Goal: Transaction & Acquisition: Purchase product/service

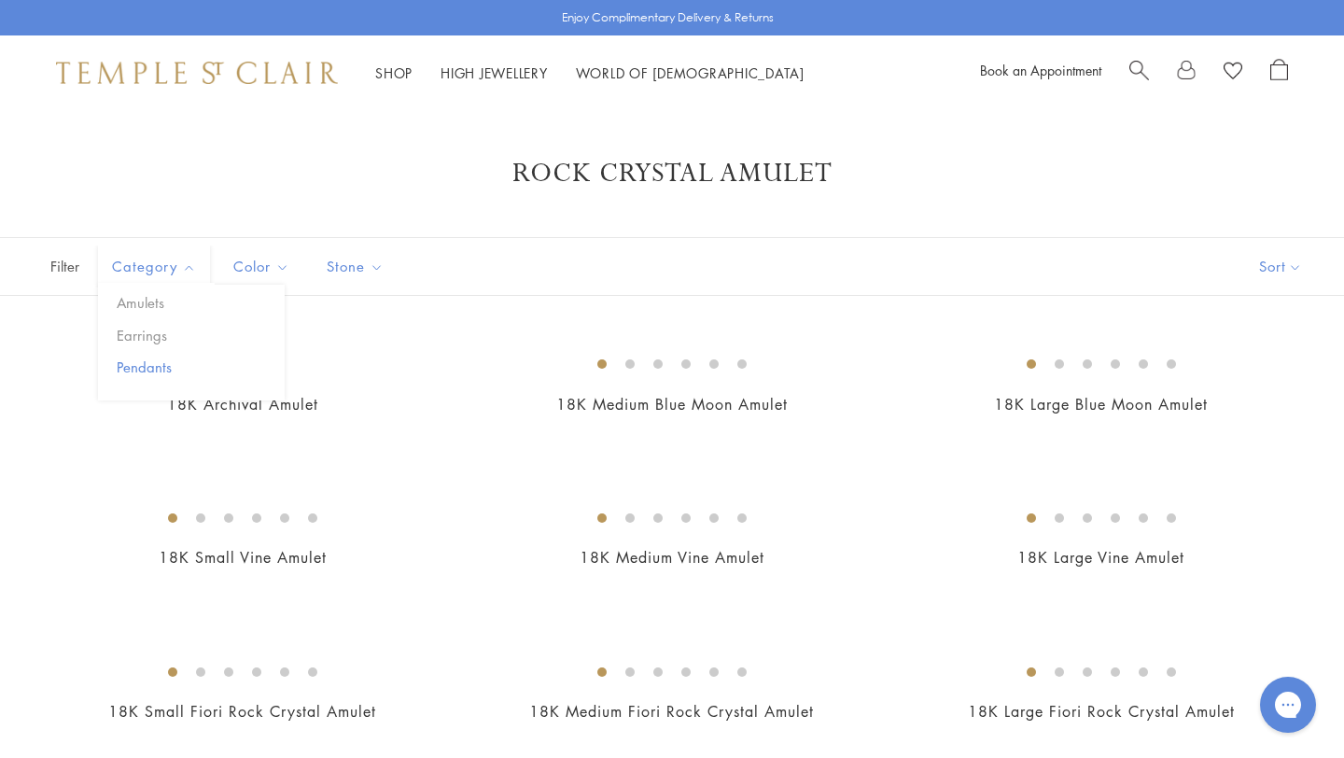
click at [163, 362] on button "Pendants" at bounding box center [198, 366] width 173 height 21
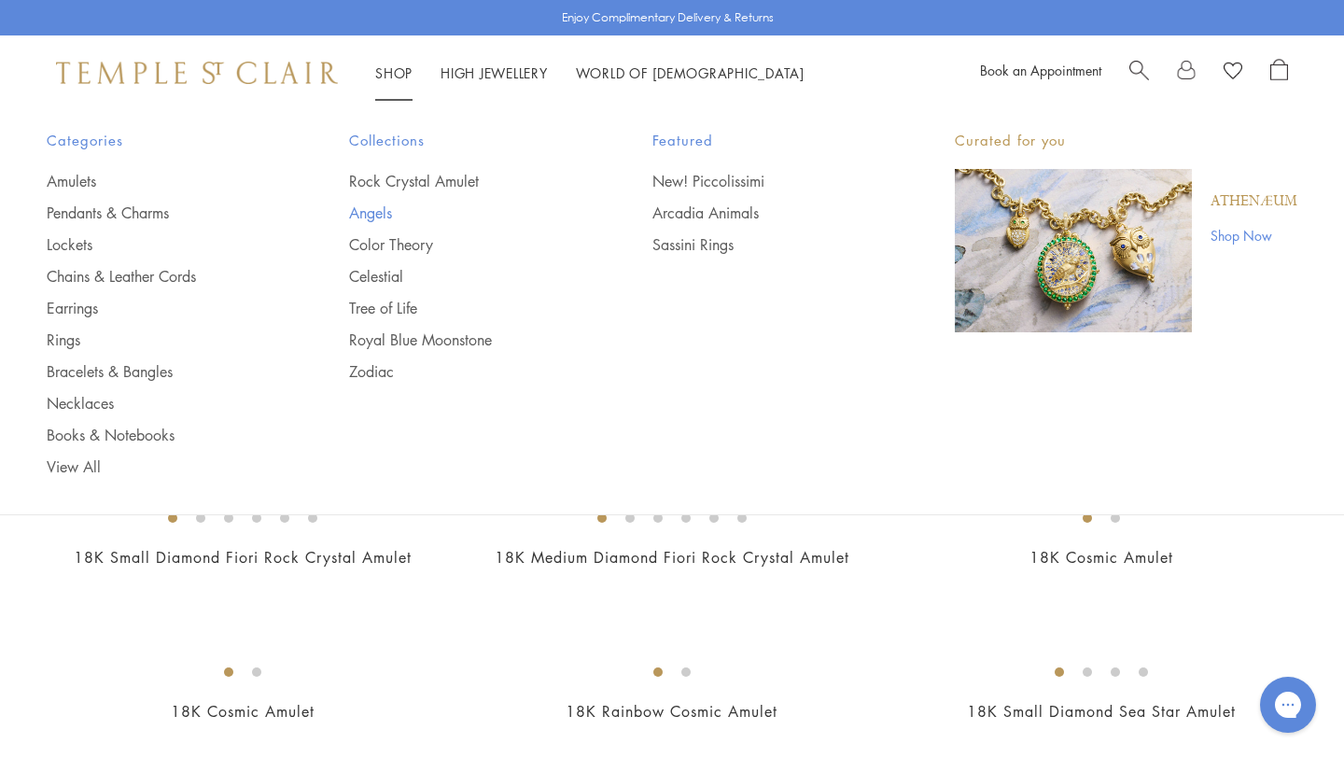
click at [384, 212] on link "Angels" at bounding box center [463, 212] width 228 height 21
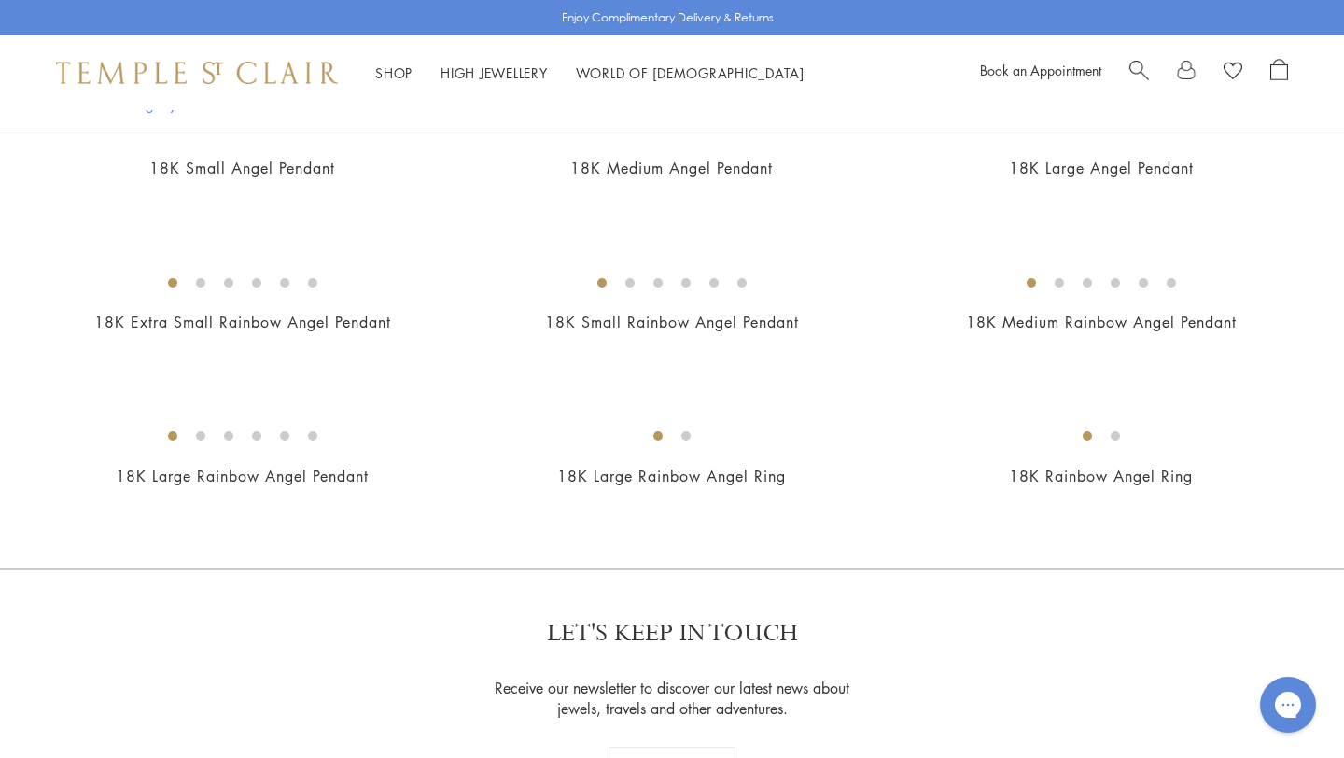
scroll to position [941, 0]
click at [0, 0] on img at bounding box center [0, 0] width 0 height 0
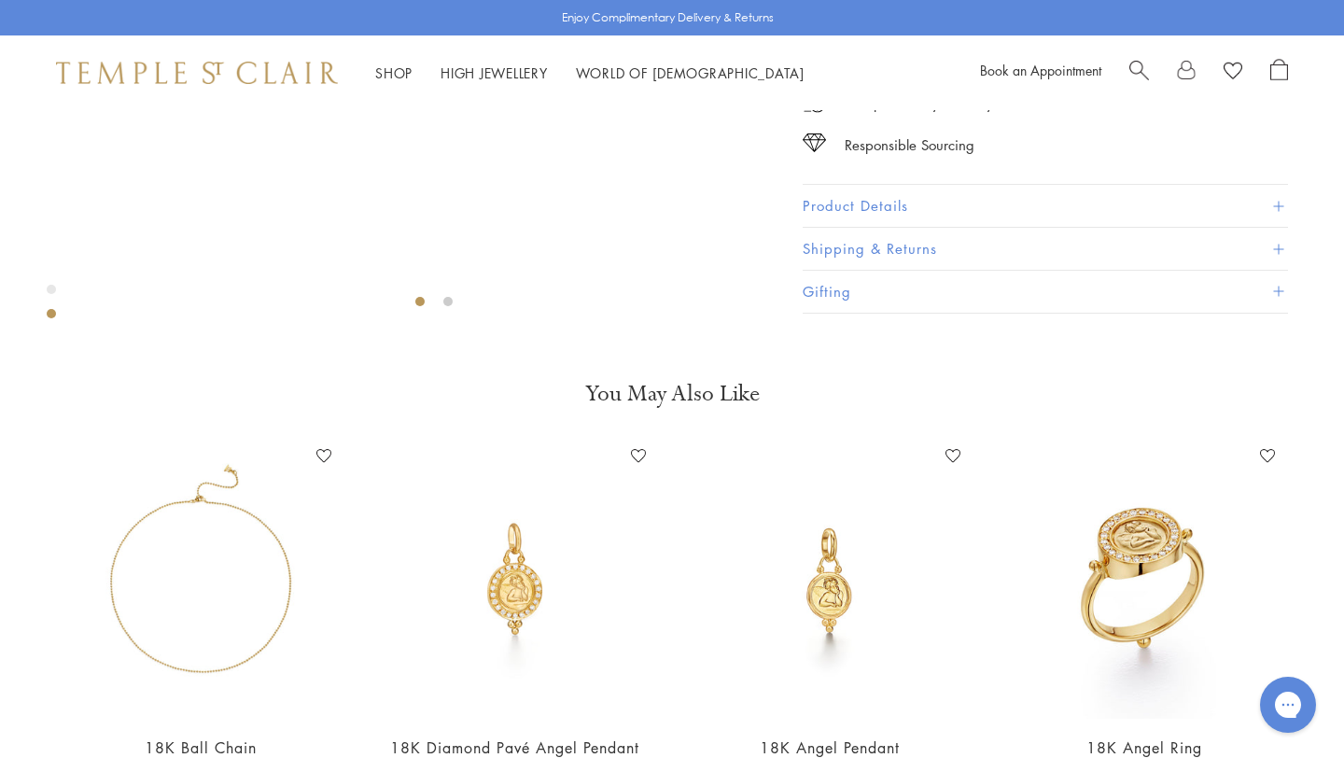
scroll to position [540, 0]
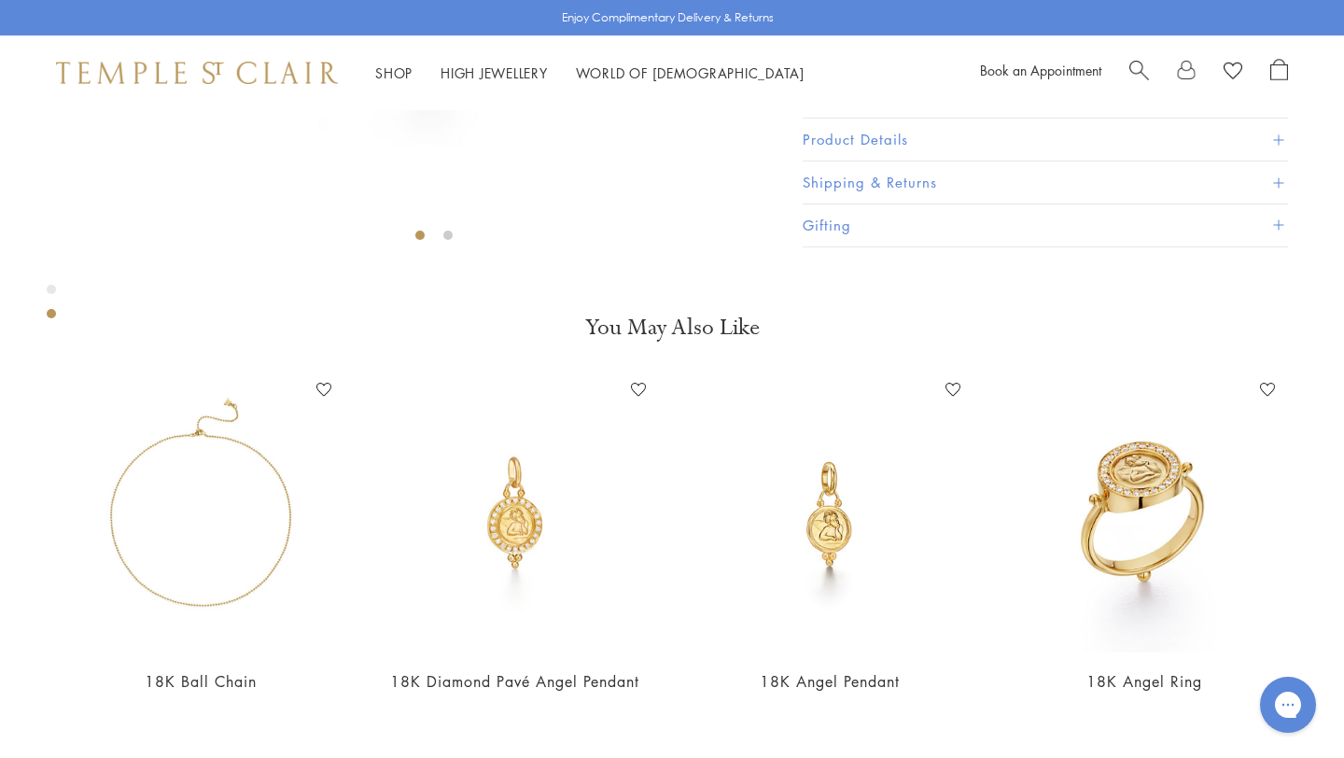
click at [1275, 145] on span at bounding box center [1278, 139] width 10 height 10
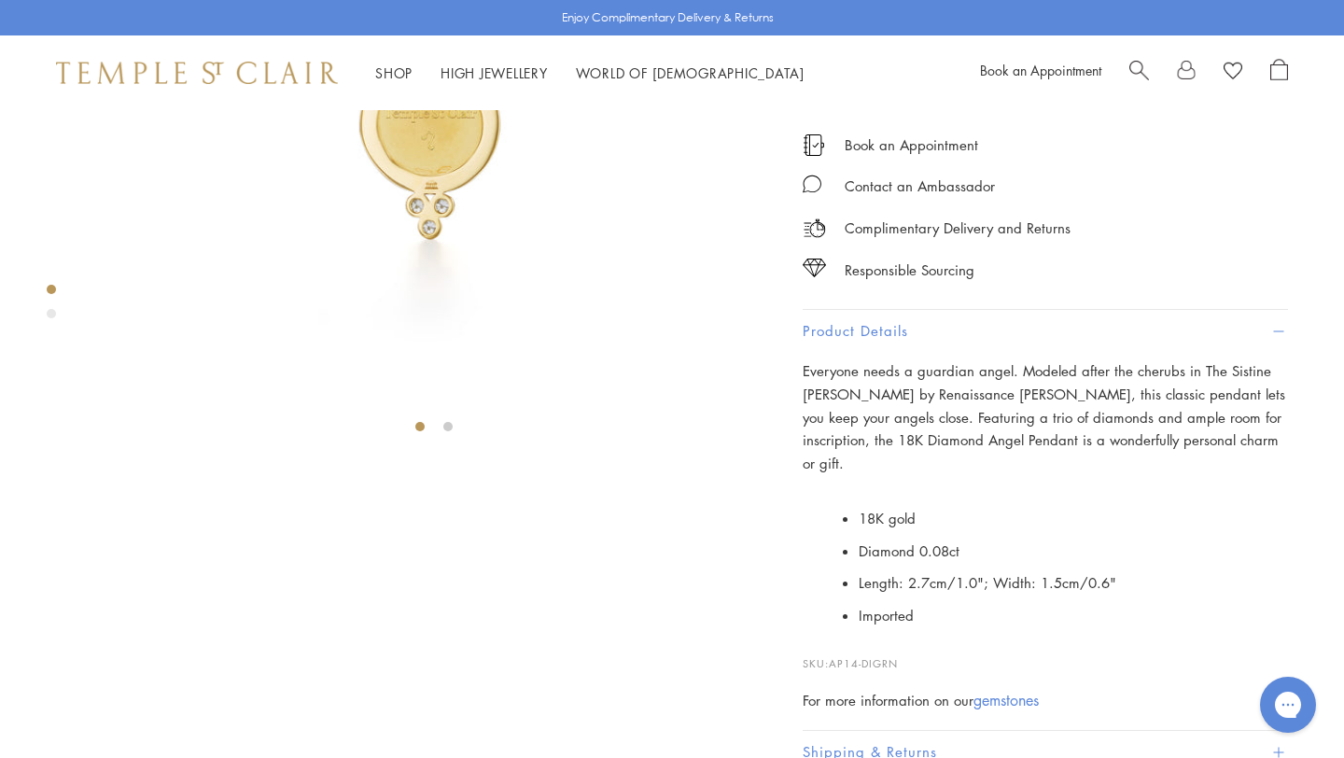
scroll to position [0, 0]
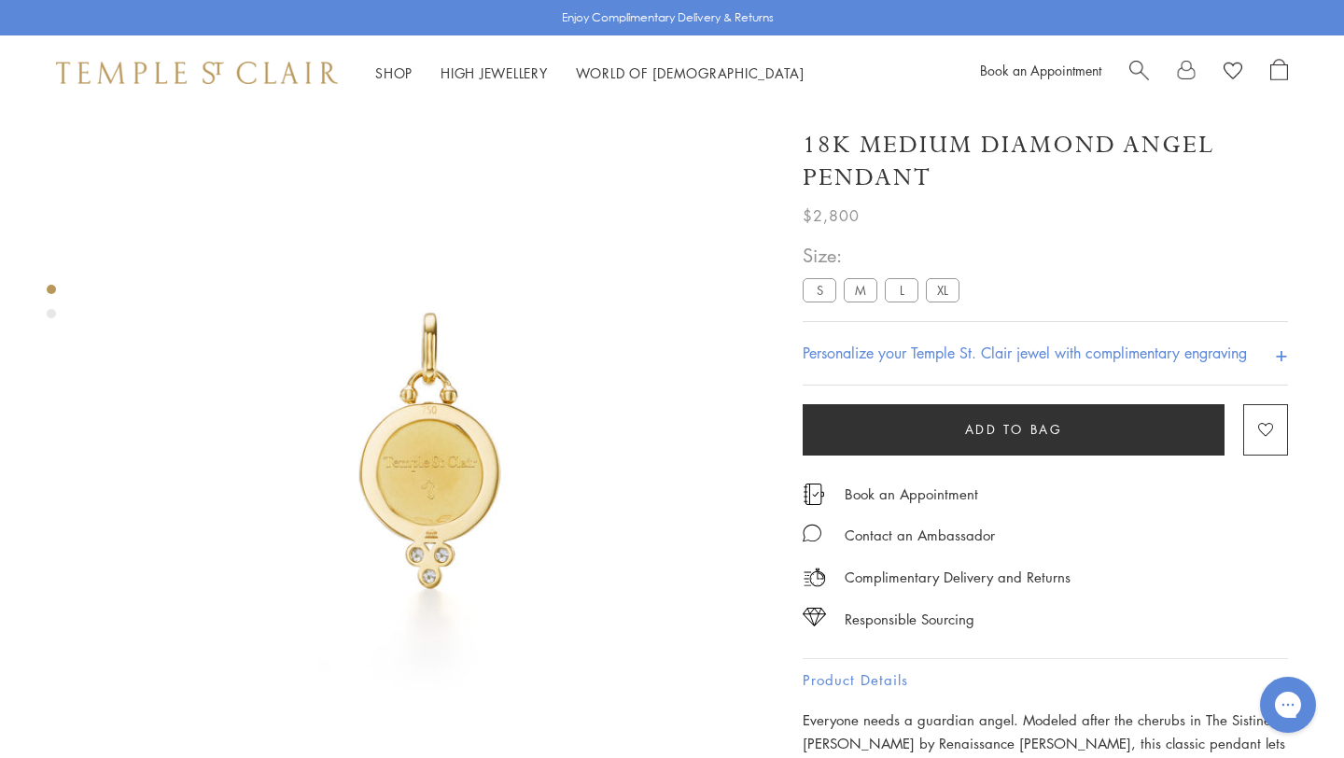
click at [825, 296] on label "S" at bounding box center [820, 289] width 34 height 23
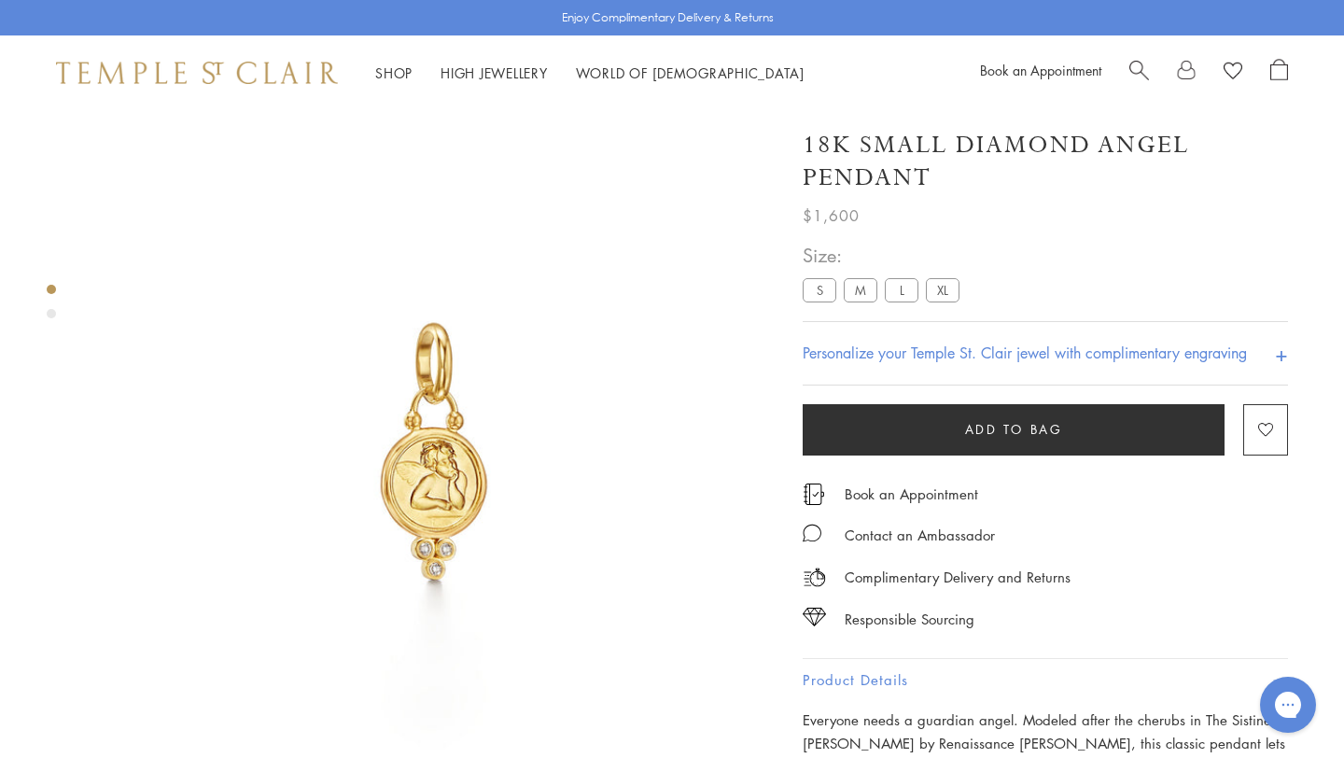
click at [860, 300] on label "M" at bounding box center [861, 289] width 34 height 23
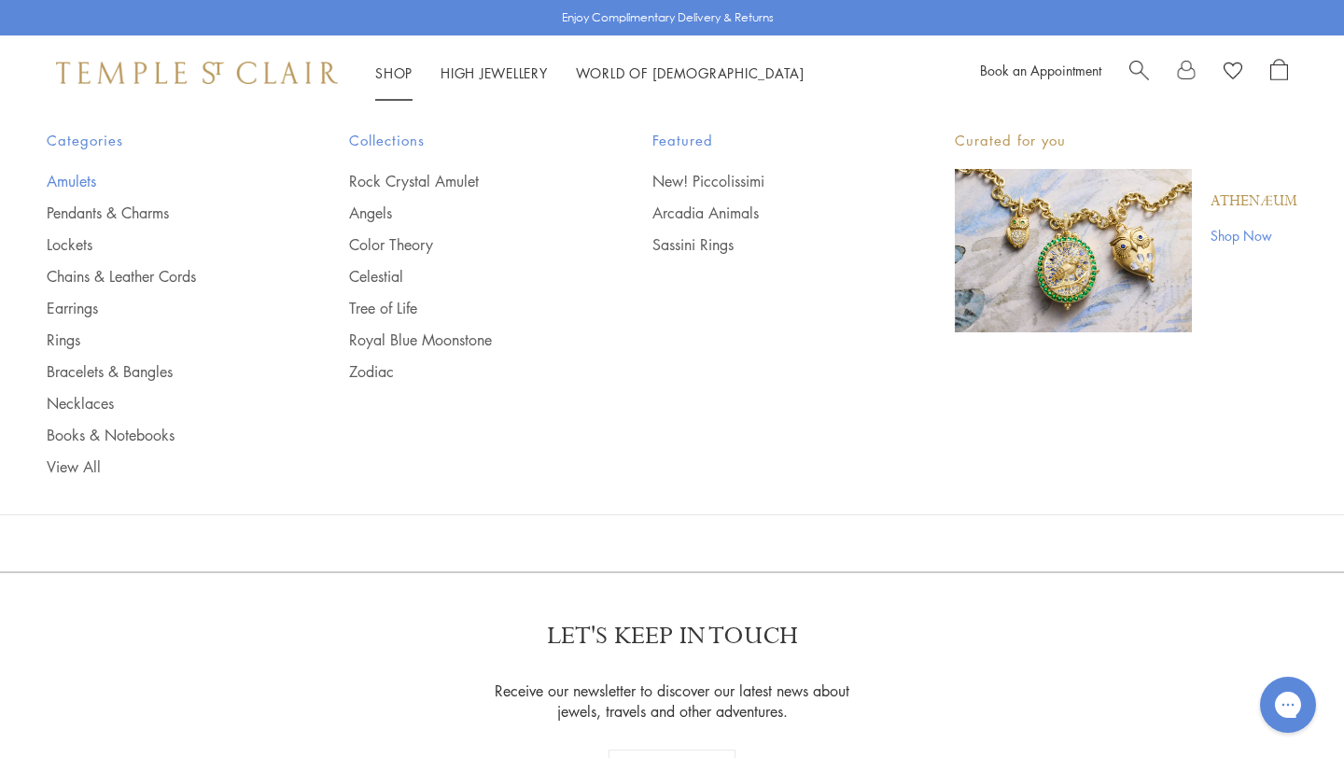
click at [92, 176] on link "Amulets" at bounding box center [161, 181] width 228 height 21
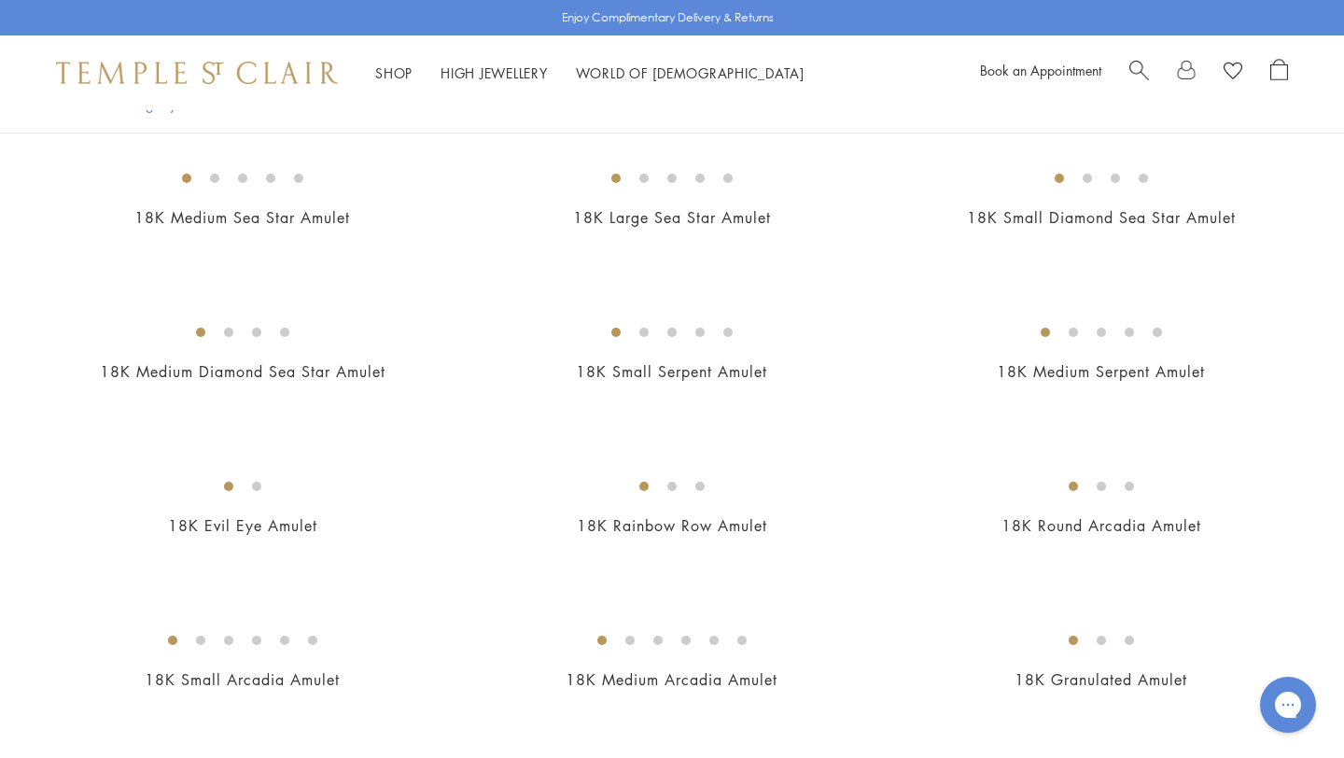
scroll to position [2804, 0]
click at [0, 0] on img at bounding box center [0, 0] width 0 height 0
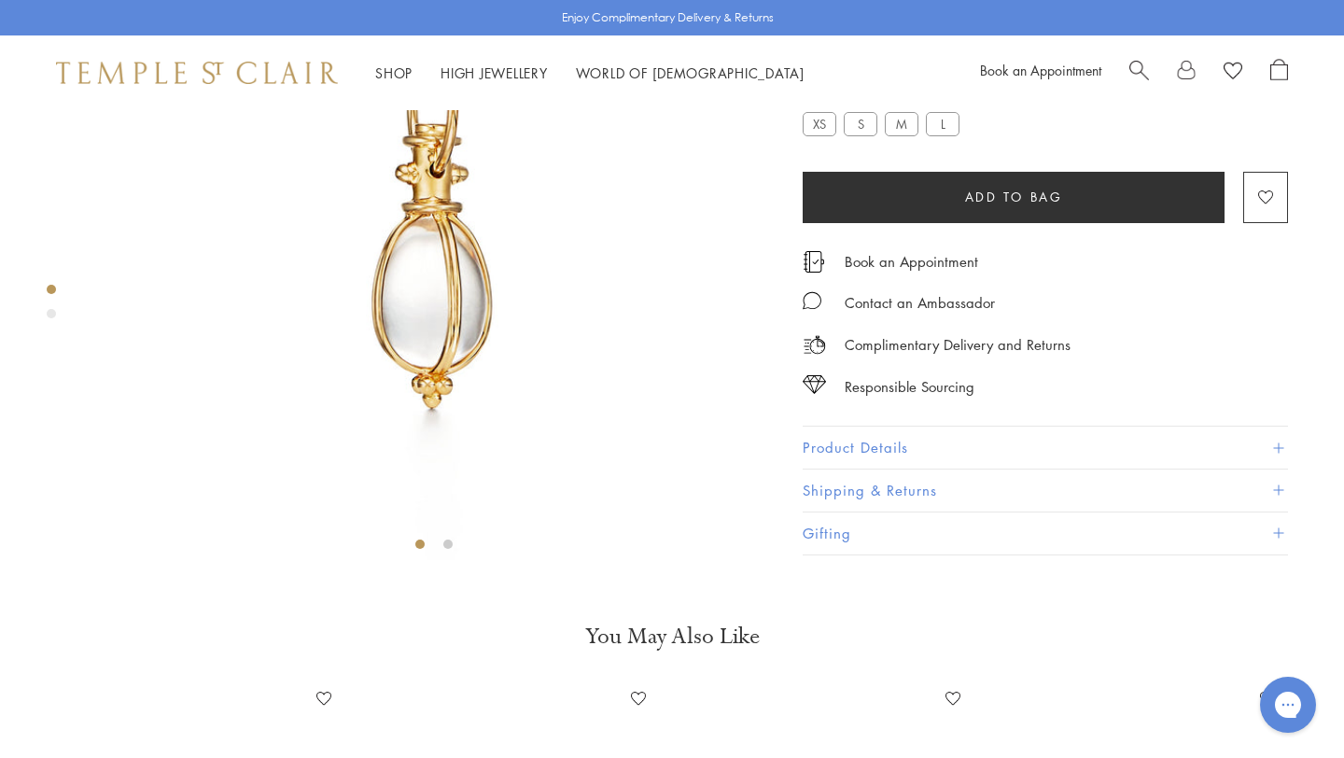
scroll to position [262, 0]
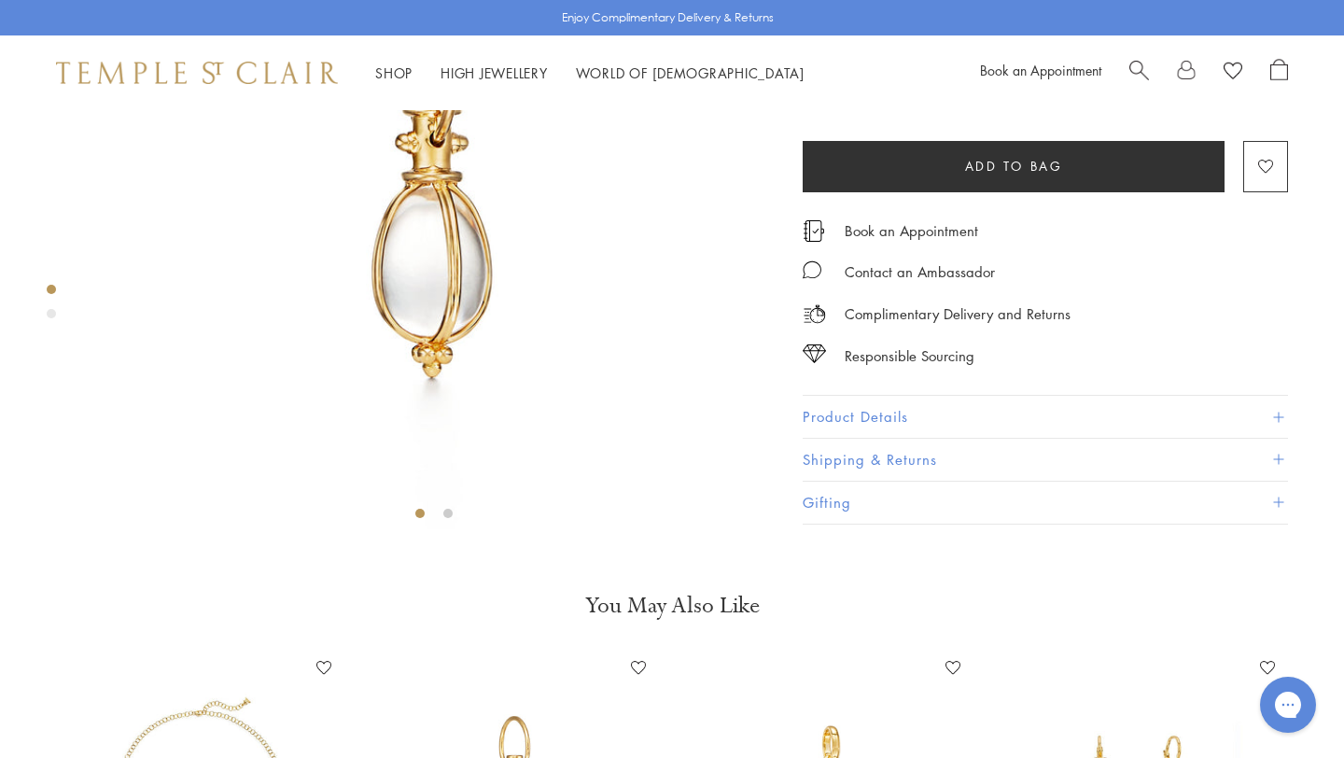
click at [917, 439] on button "Product Details" at bounding box center [1045, 418] width 485 height 42
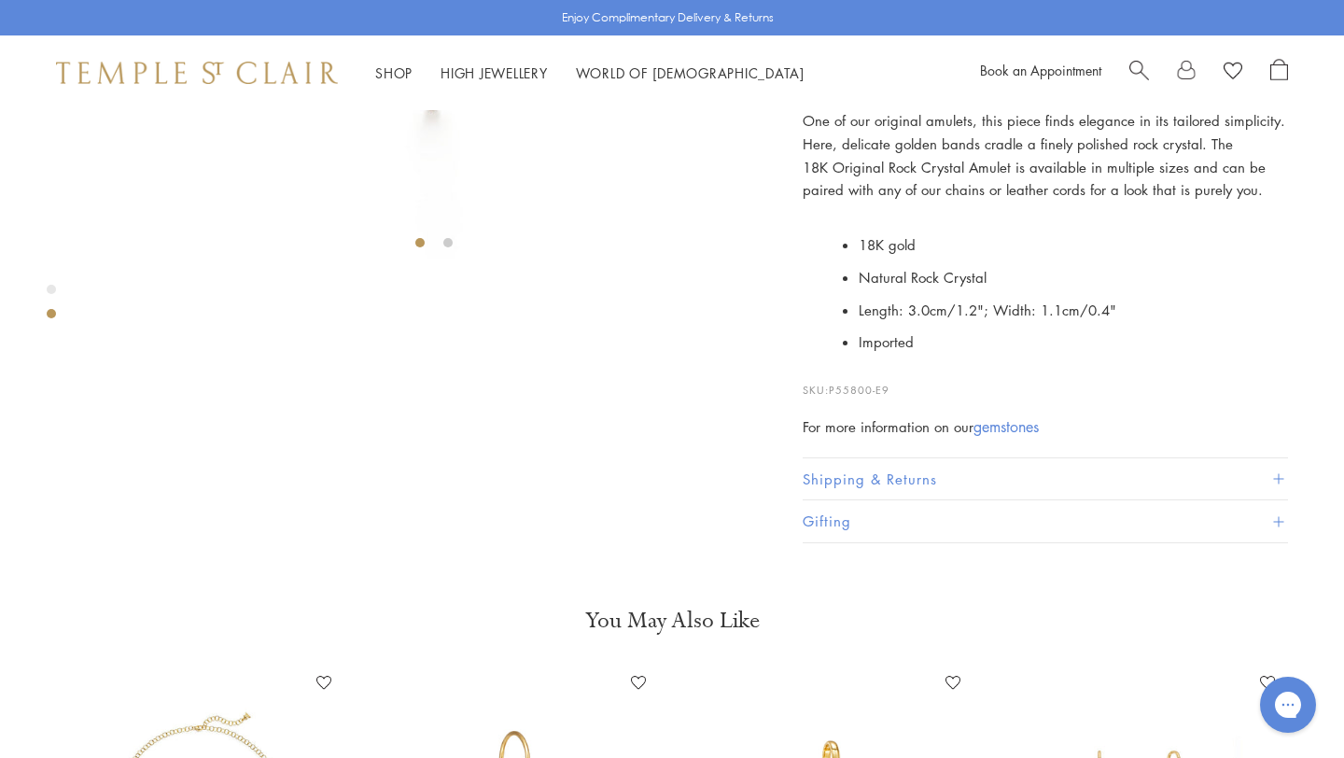
scroll to position [0, 0]
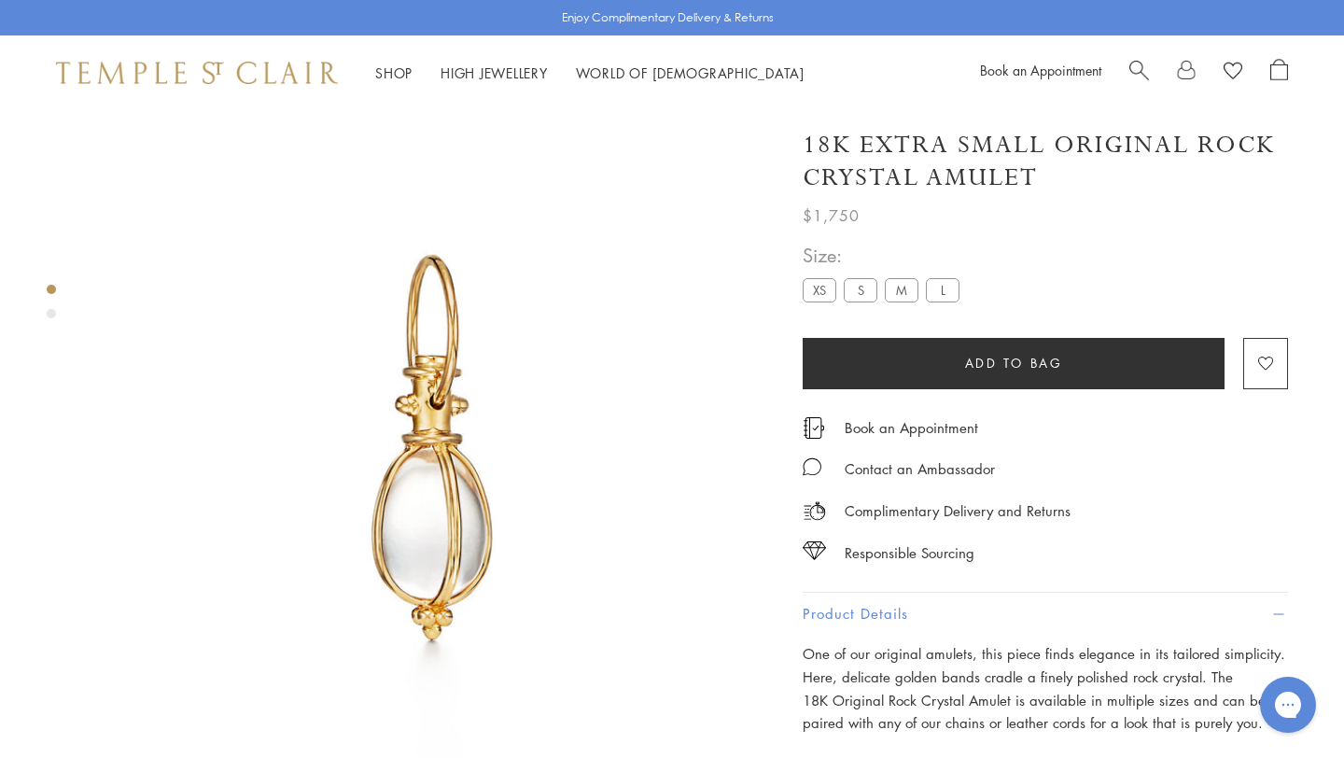
click at [859, 291] on label "S" at bounding box center [861, 289] width 34 height 23
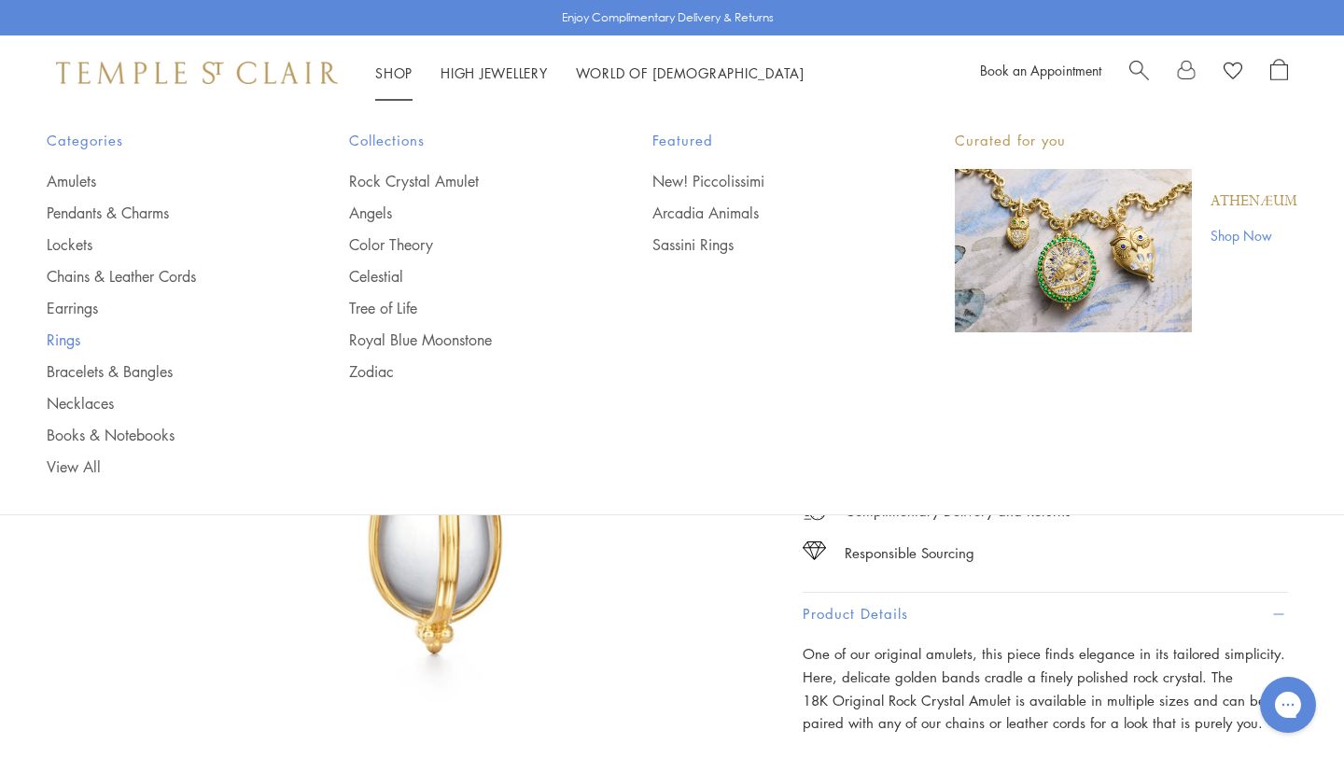
click at [72, 341] on link "Rings" at bounding box center [161, 339] width 228 height 21
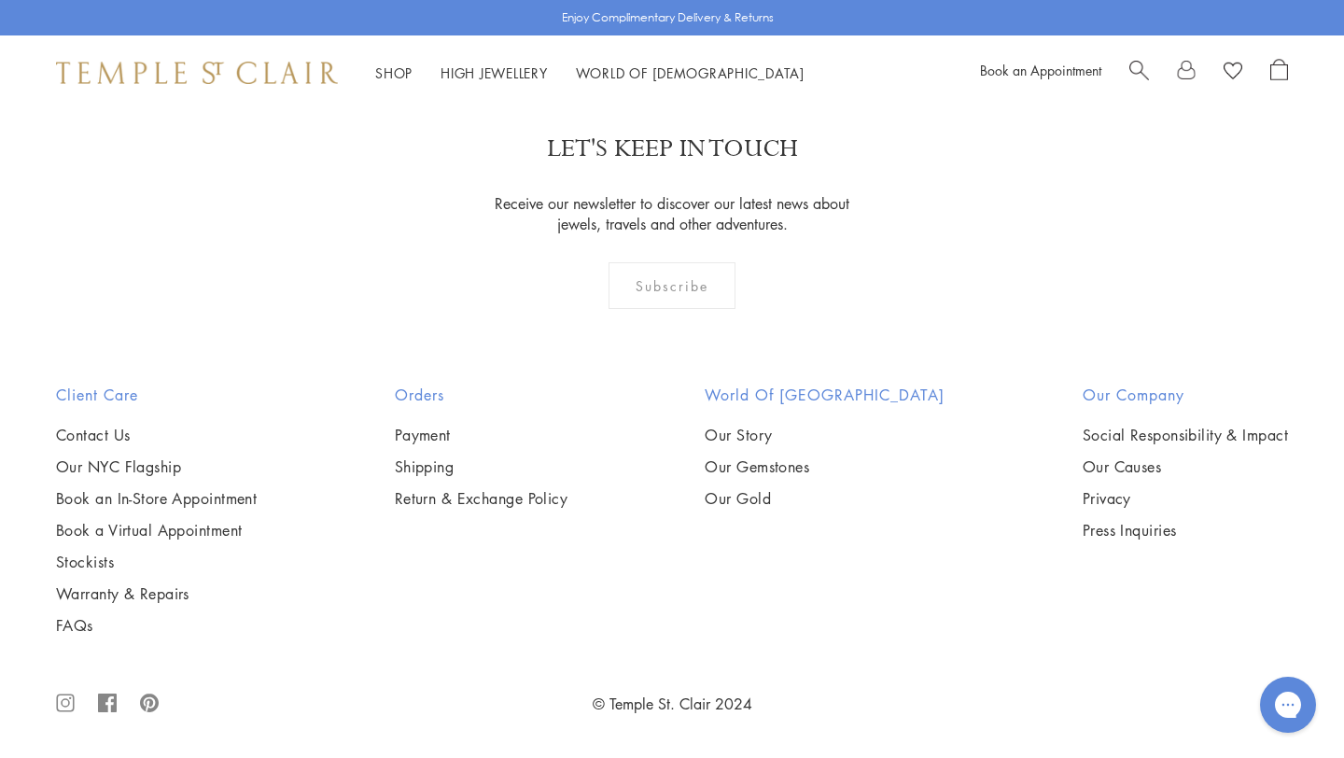
scroll to position [7962, 0]
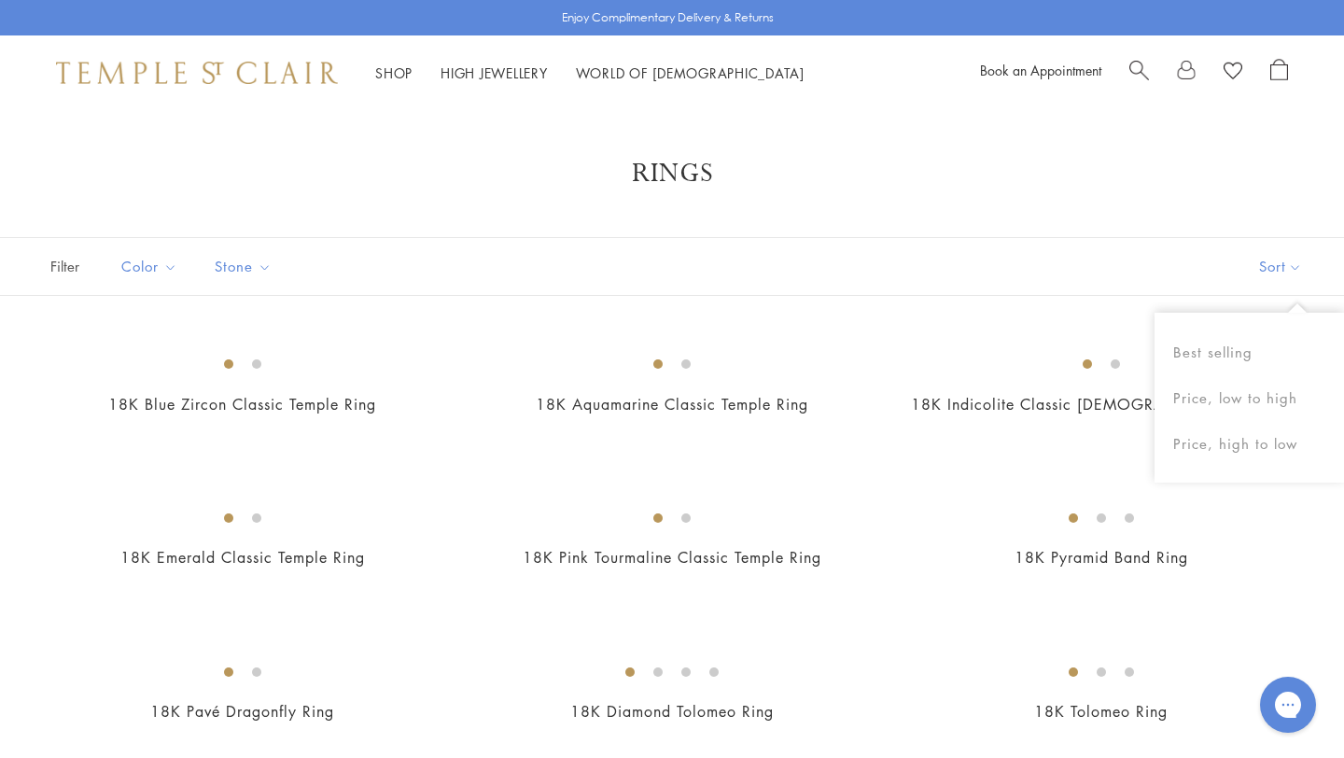
click at [1276, 260] on button "Sort" at bounding box center [1280, 266] width 127 height 57
click at [1243, 395] on button "Price, low to high" at bounding box center [1248, 398] width 189 height 46
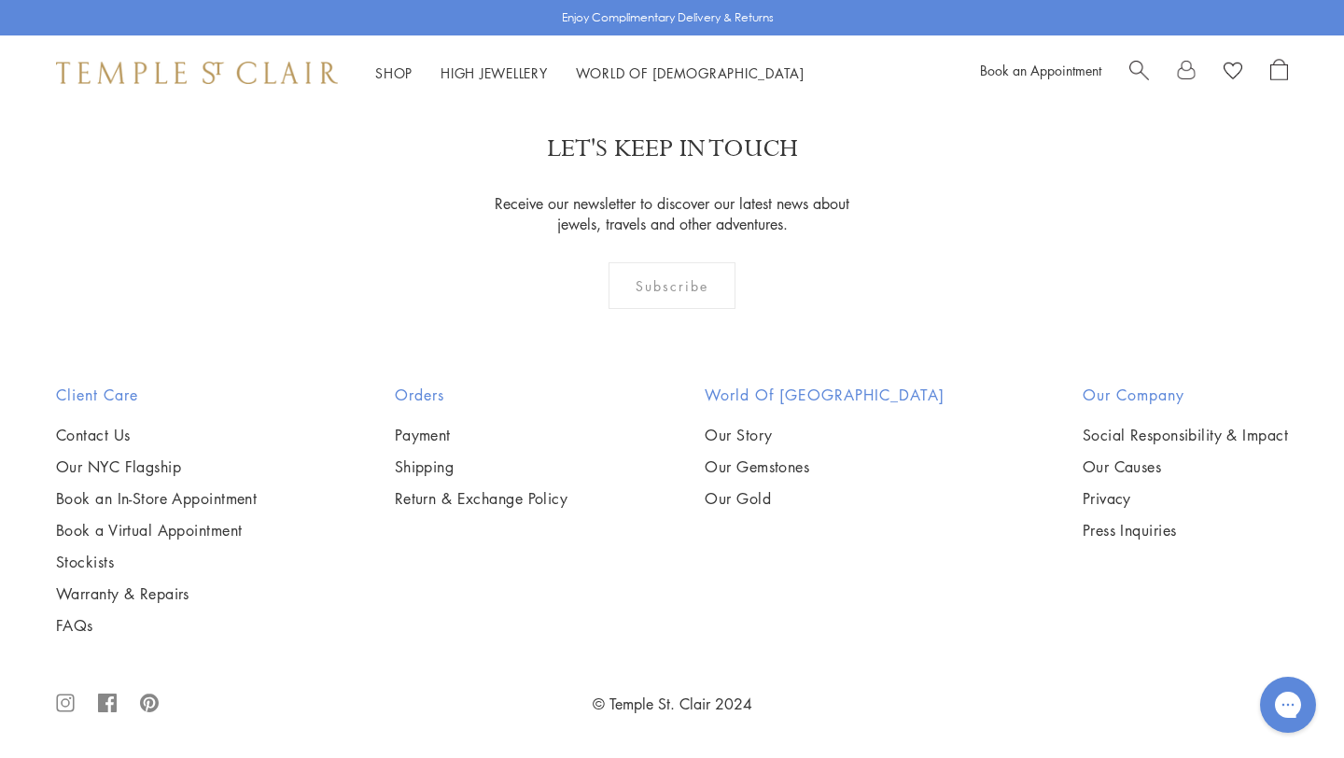
scroll to position [3234, 0]
